Goal: Book appointment/travel/reservation

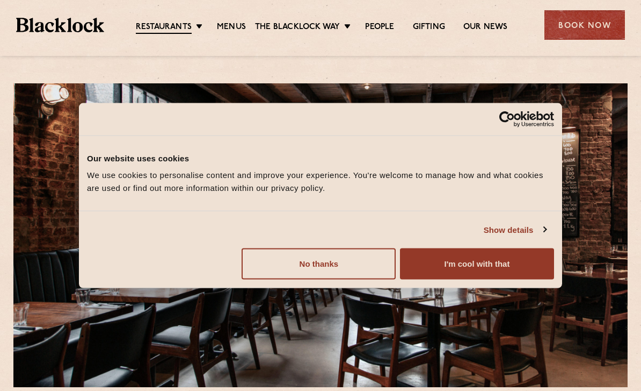
click at [460, 267] on button "I'm cool with that" at bounding box center [477, 263] width 154 height 31
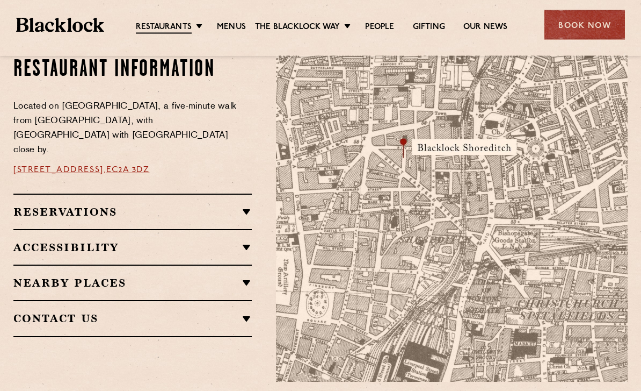
scroll to position [622, 0]
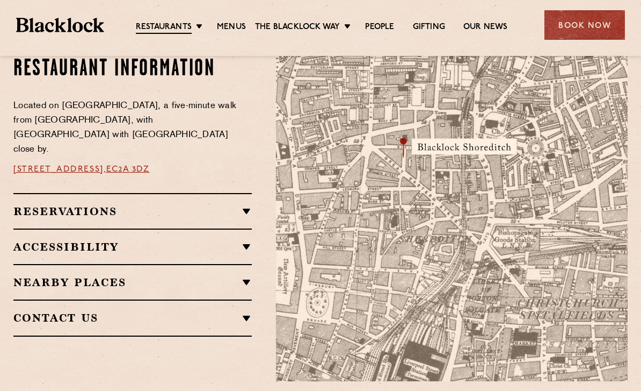
click at [232, 27] on link "Menus" at bounding box center [231, 27] width 29 height 11
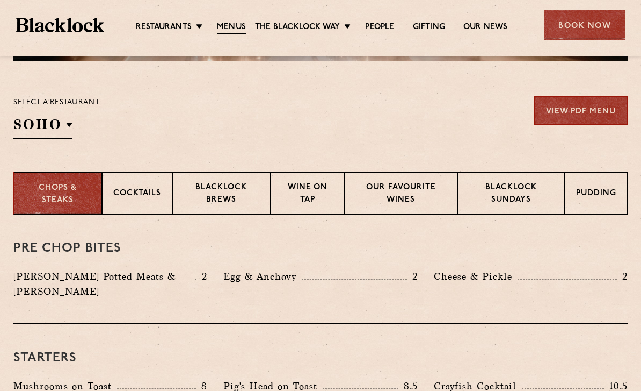
scroll to position [325, 0]
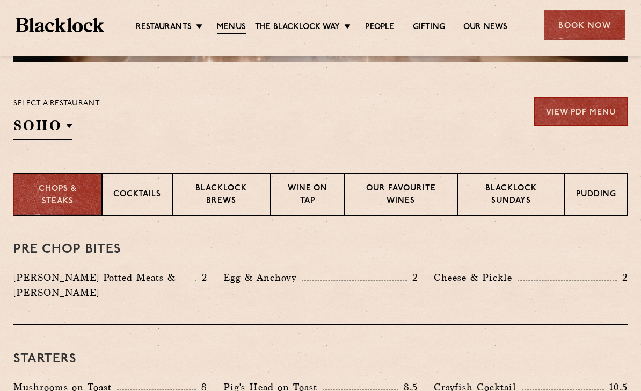
click at [526, 197] on p "Blacklock Sundays" at bounding box center [511, 195] width 85 height 25
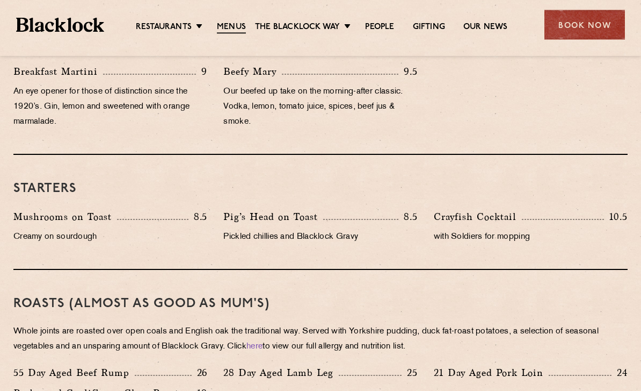
scroll to position [529, 0]
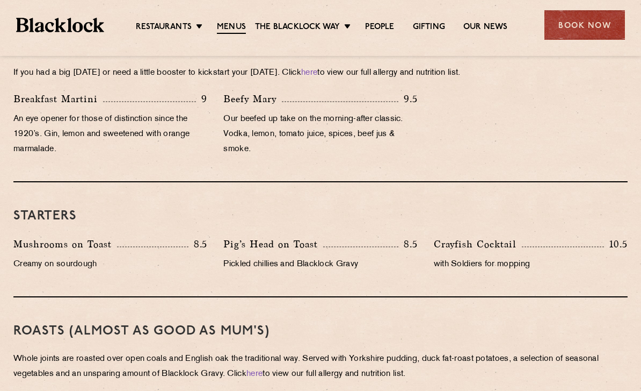
click at [591, 27] on div "Book Now" at bounding box center [585, 25] width 81 height 30
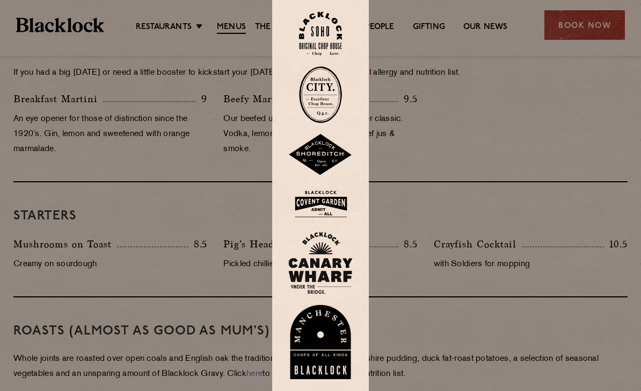
click at [329, 172] on img at bounding box center [320, 155] width 64 height 42
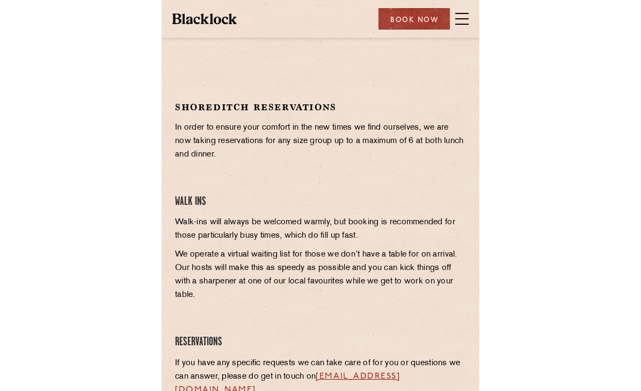
scroll to position [322, 0]
